Goal: Task Accomplishment & Management: Manage account settings

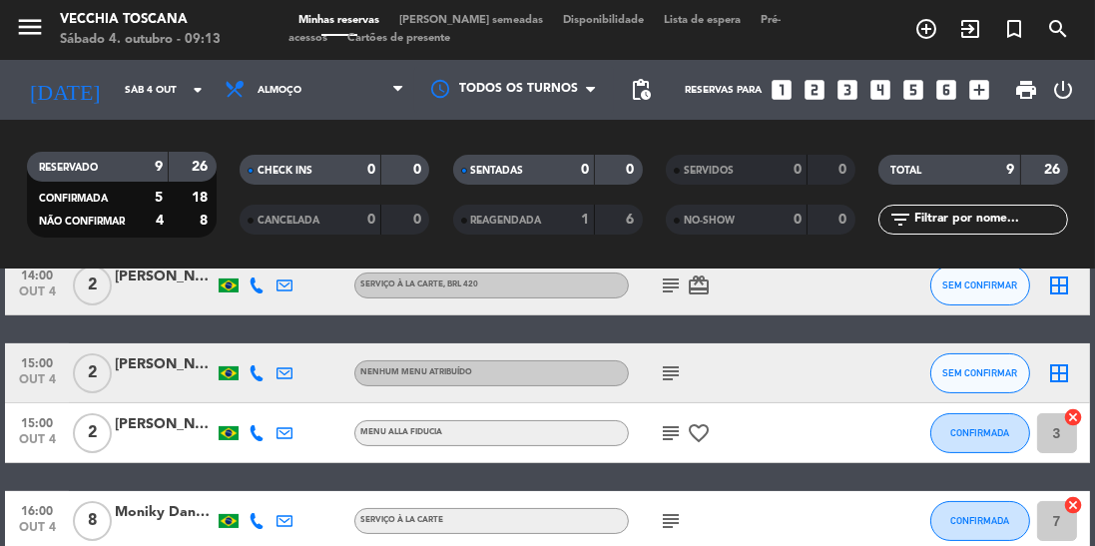
scroll to position [441, 0]
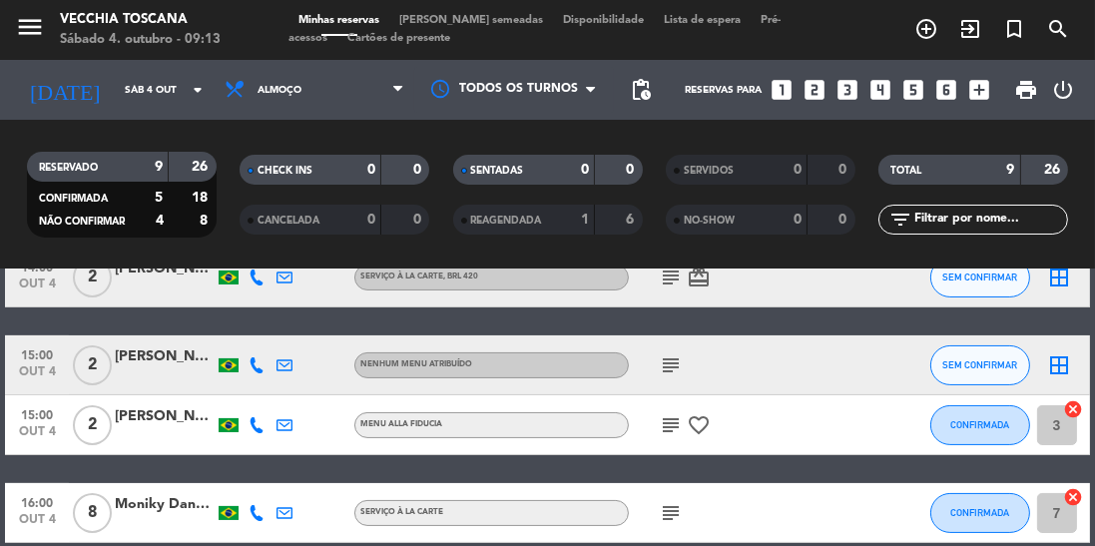
click at [676, 539] on div "subject" at bounding box center [713, 512] width 168 height 59
click at [667, 517] on icon "subject" at bounding box center [671, 513] width 24 height 24
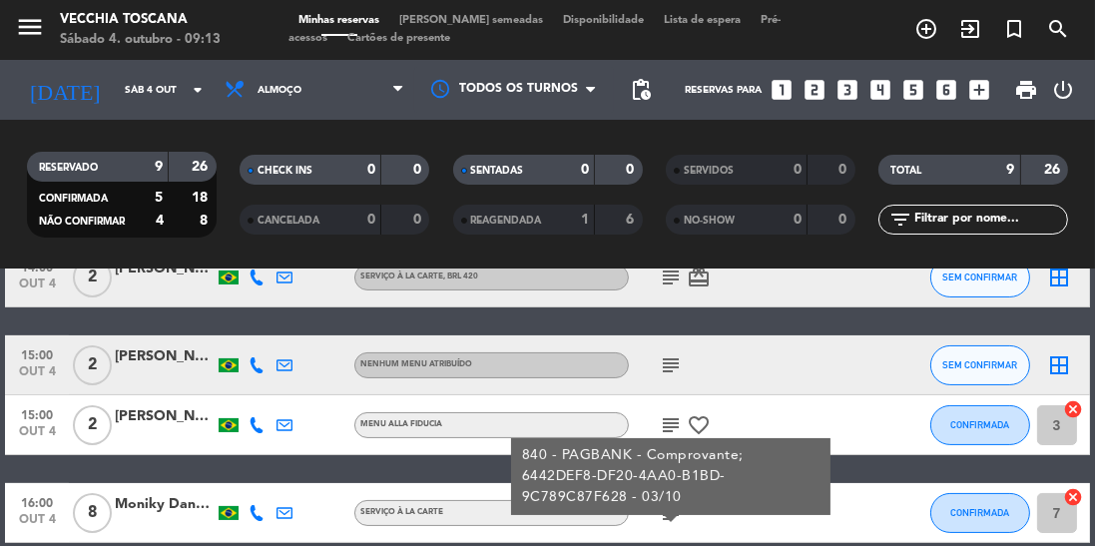
click at [664, 417] on icon "subject" at bounding box center [671, 425] width 24 height 24
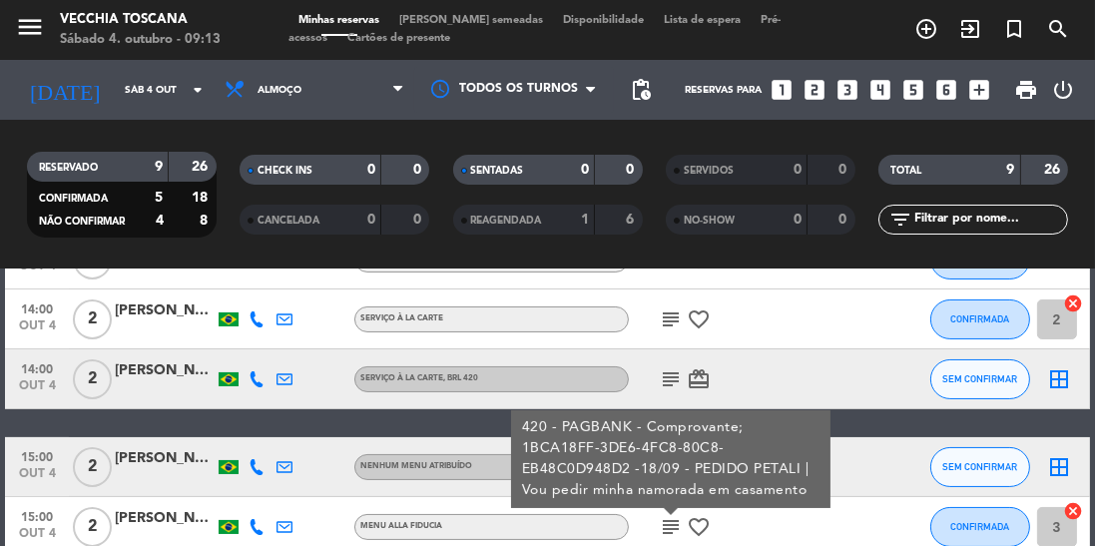
scroll to position [338, 0]
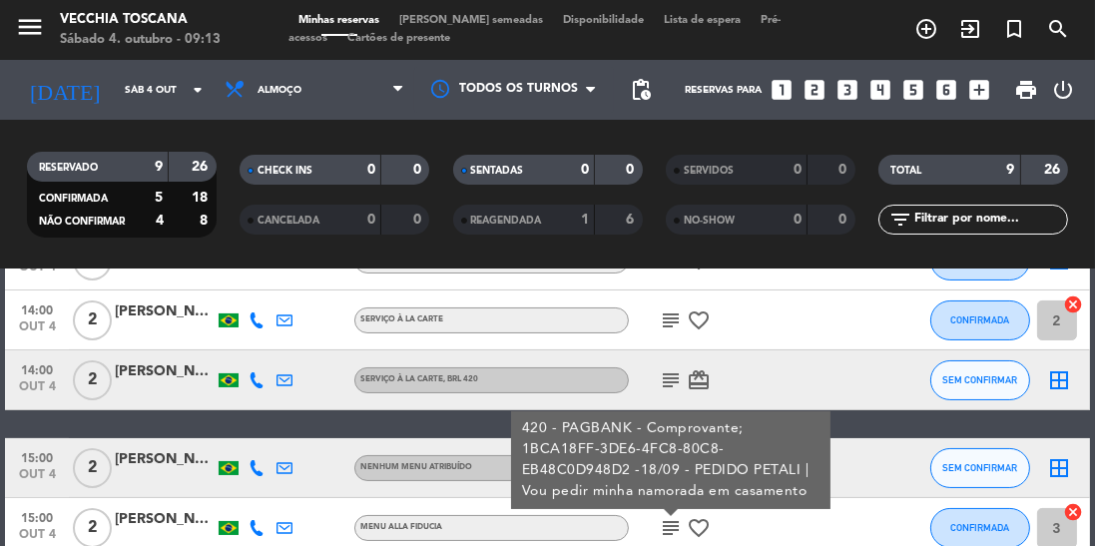
click at [867, 365] on div "14:00 [DATE] 2 [PERSON_NAME] Serviço à la carte , BRL 420 subject card_giftcard…" at bounding box center [547, 380] width 1084 height 60
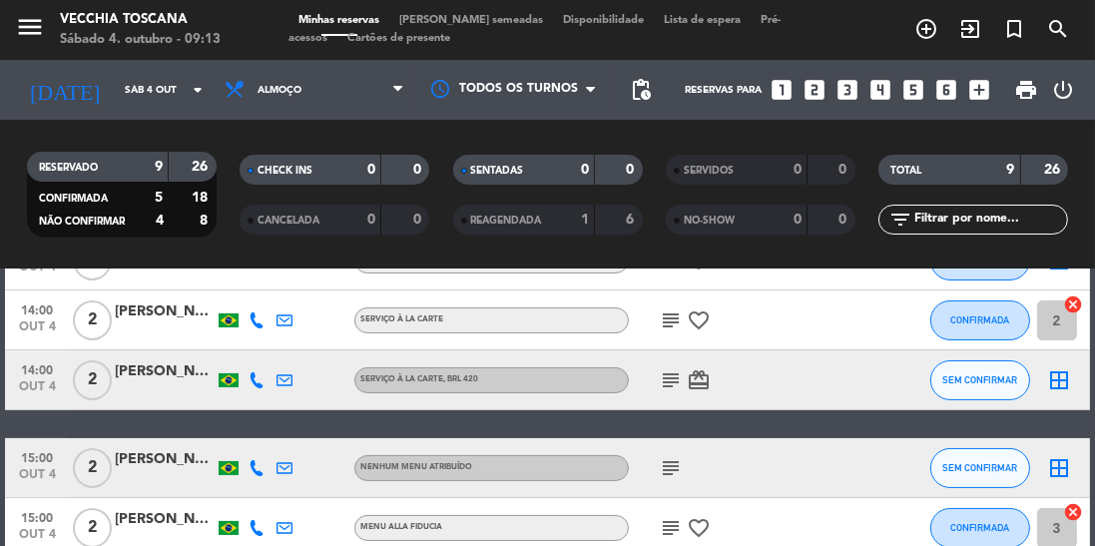
click at [675, 459] on icon "subject" at bounding box center [671, 468] width 24 height 24
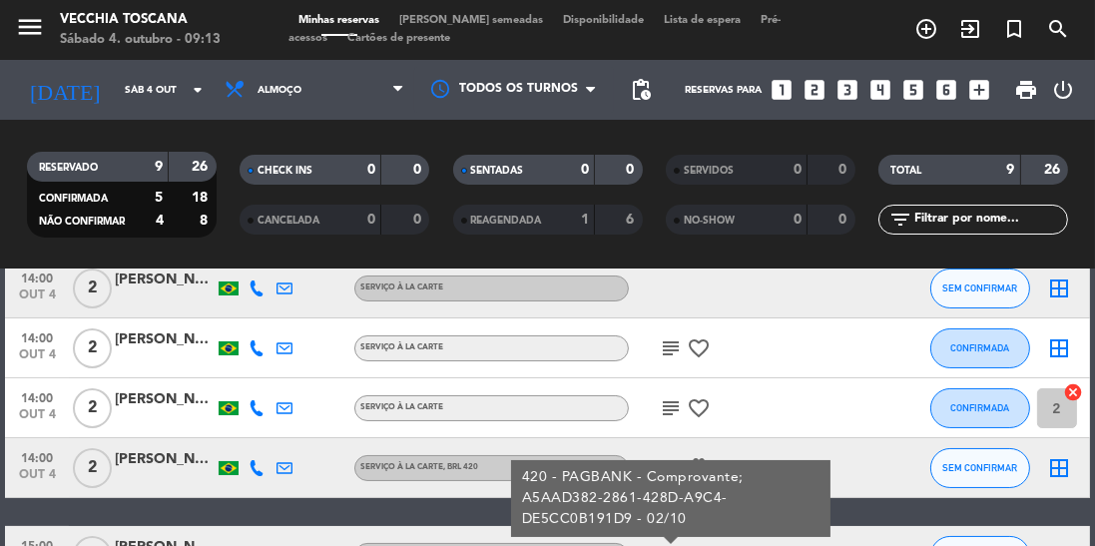
scroll to position [231, 0]
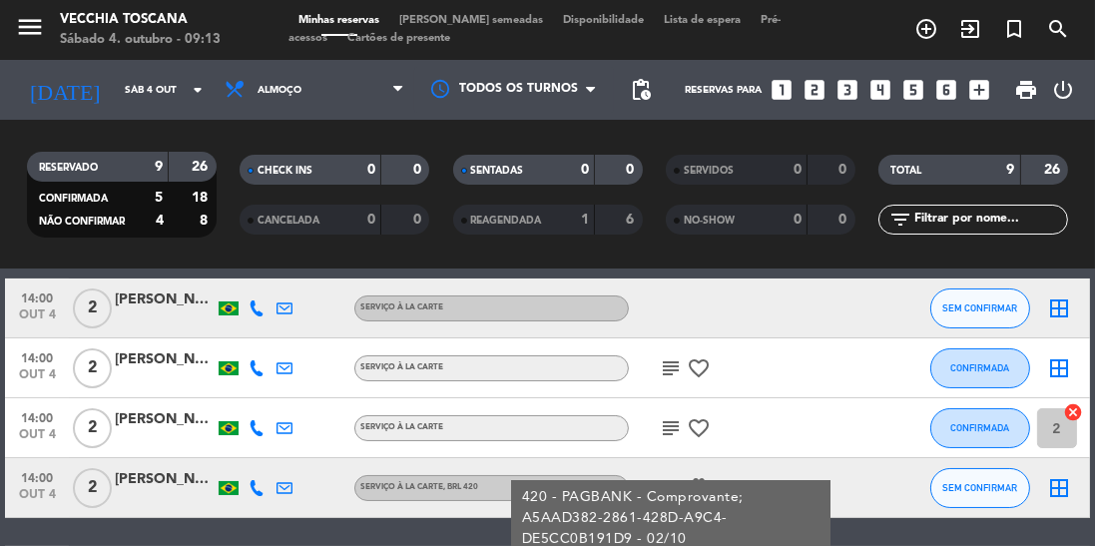
click at [776, 413] on div "subject favorite_border" at bounding box center [713, 427] width 168 height 59
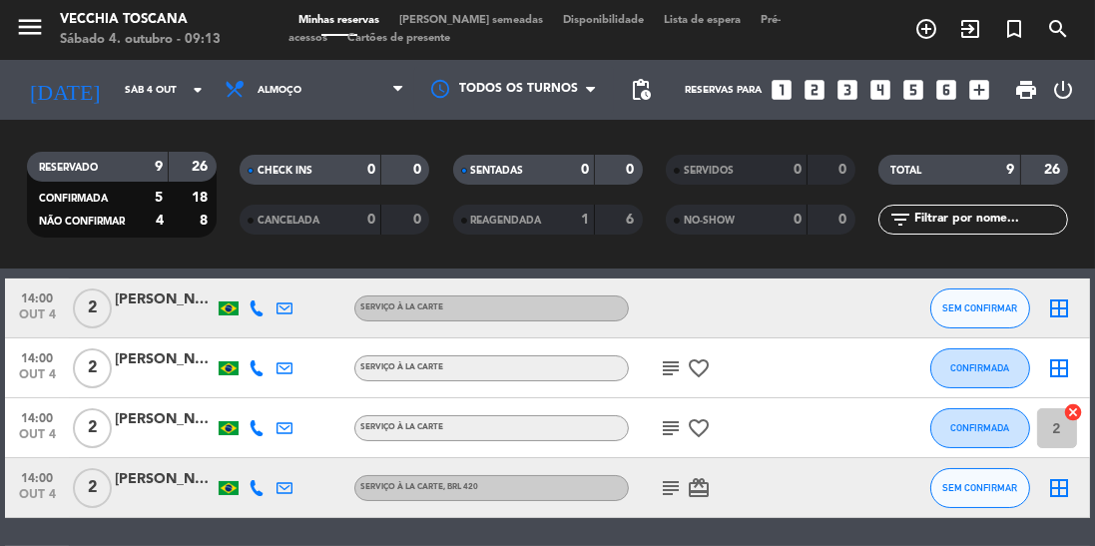
click at [671, 499] on icon "subject" at bounding box center [671, 488] width 24 height 24
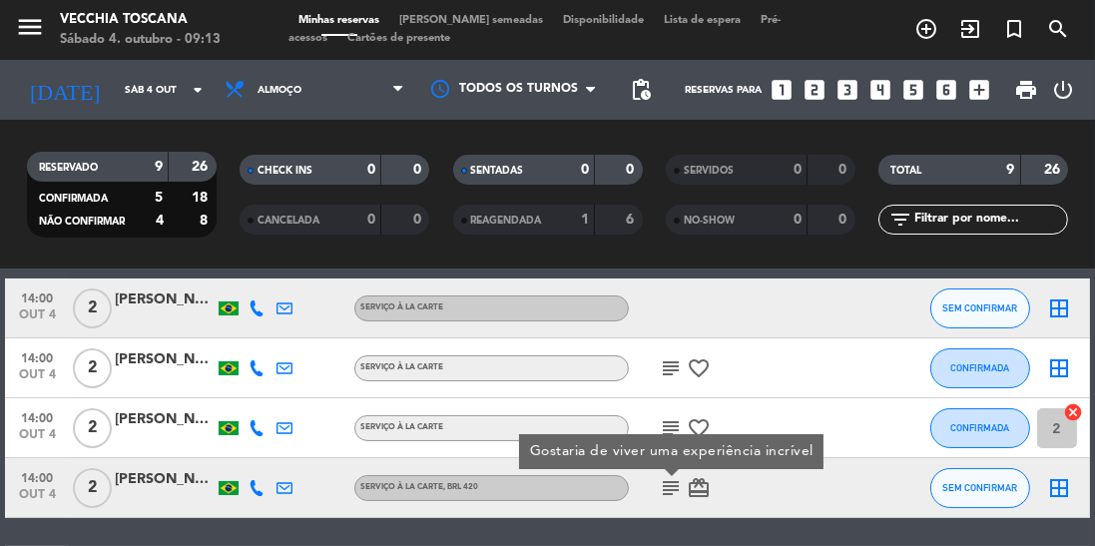
click at [847, 380] on div at bounding box center [823, 367] width 54 height 59
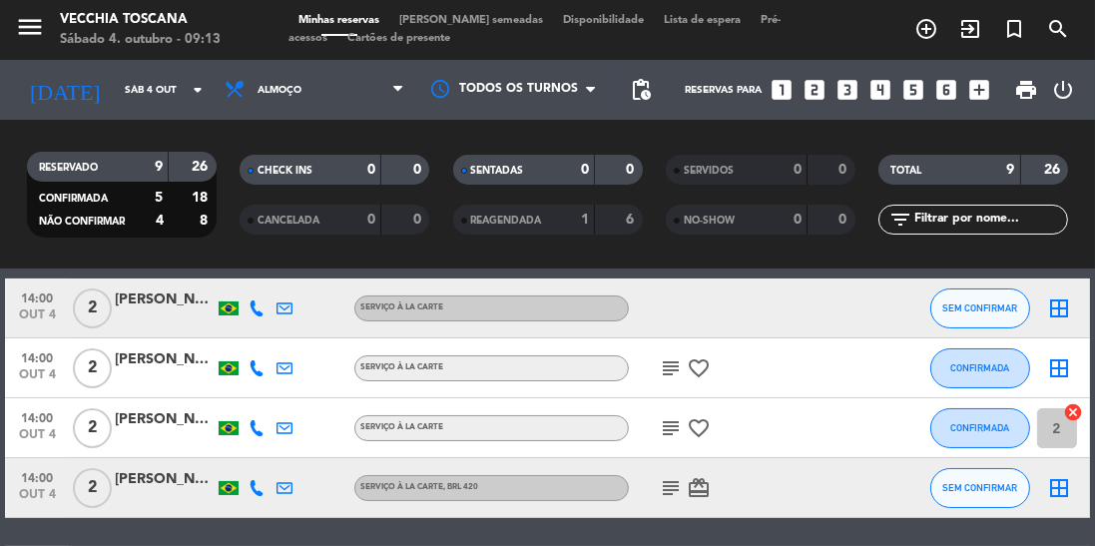
click at [661, 421] on icon "subject" at bounding box center [671, 428] width 24 height 24
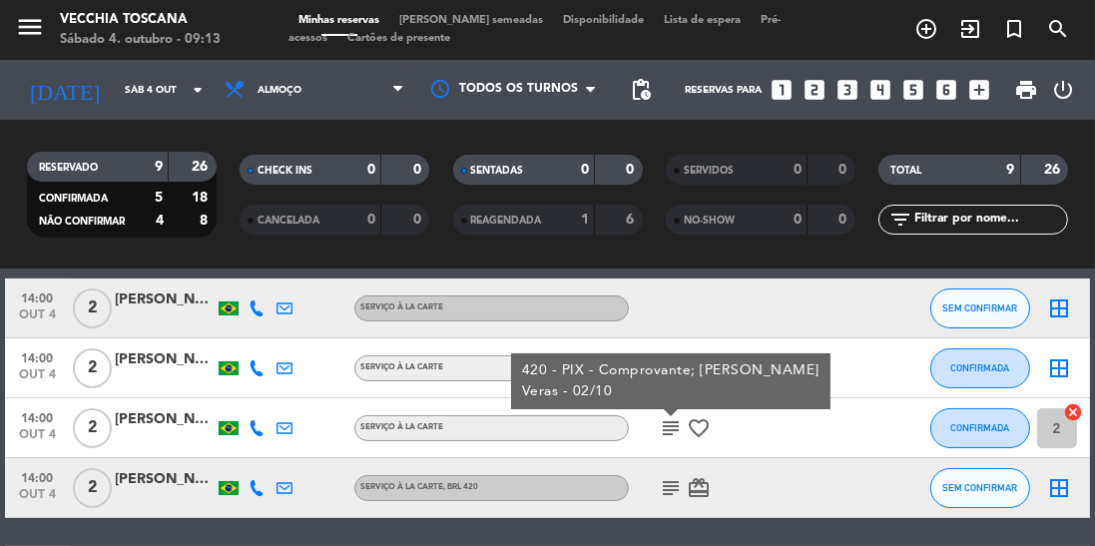
click at [843, 433] on div at bounding box center [823, 427] width 54 height 59
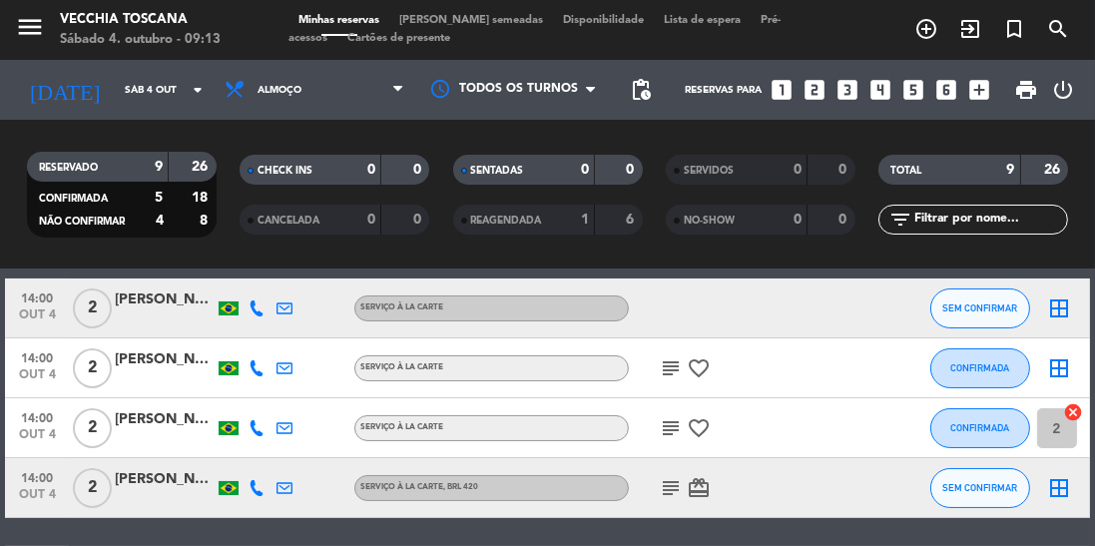
click at [667, 362] on icon "subject" at bounding box center [671, 368] width 24 height 24
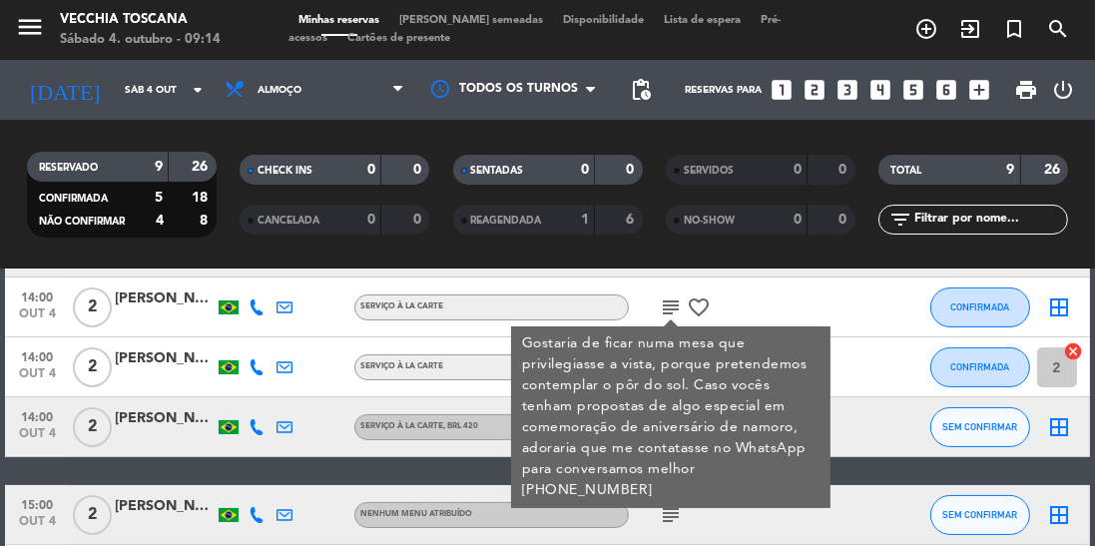
scroll to position [294, 0]
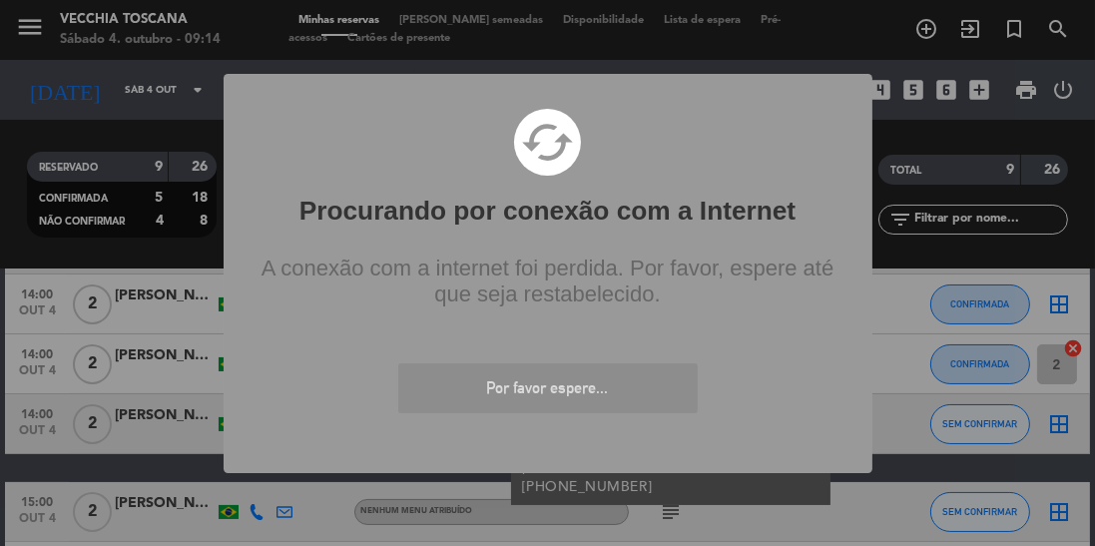
click at [891, 120] on div "? ! i Procurando por conexão com a Internet × cached A conexão com a internet f…" at bounding box center [547, 273] width 1095 height 546
